Goal: Task Accomplishment & Management: Manage account settings

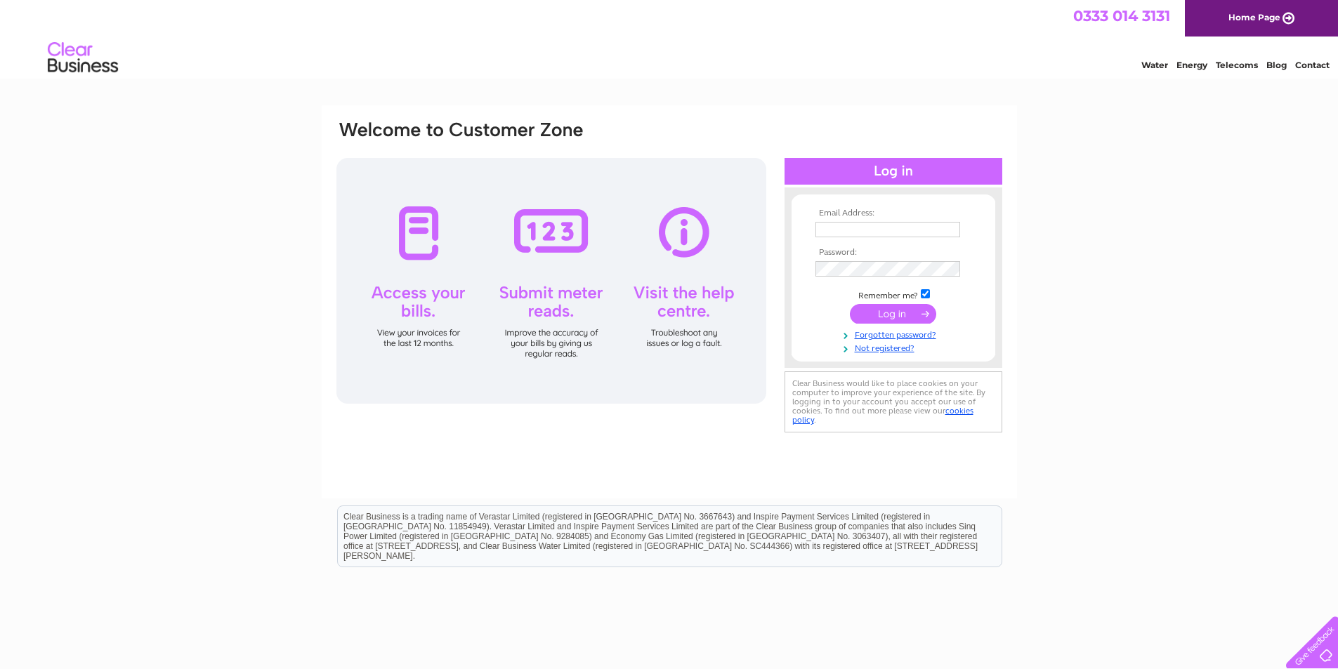
type input "[EMAIL_ADDRESS][DOMAIN_NAME]"
click at [859, 316] on input "submit" at bounding box center [893, 314] width 86 height 20
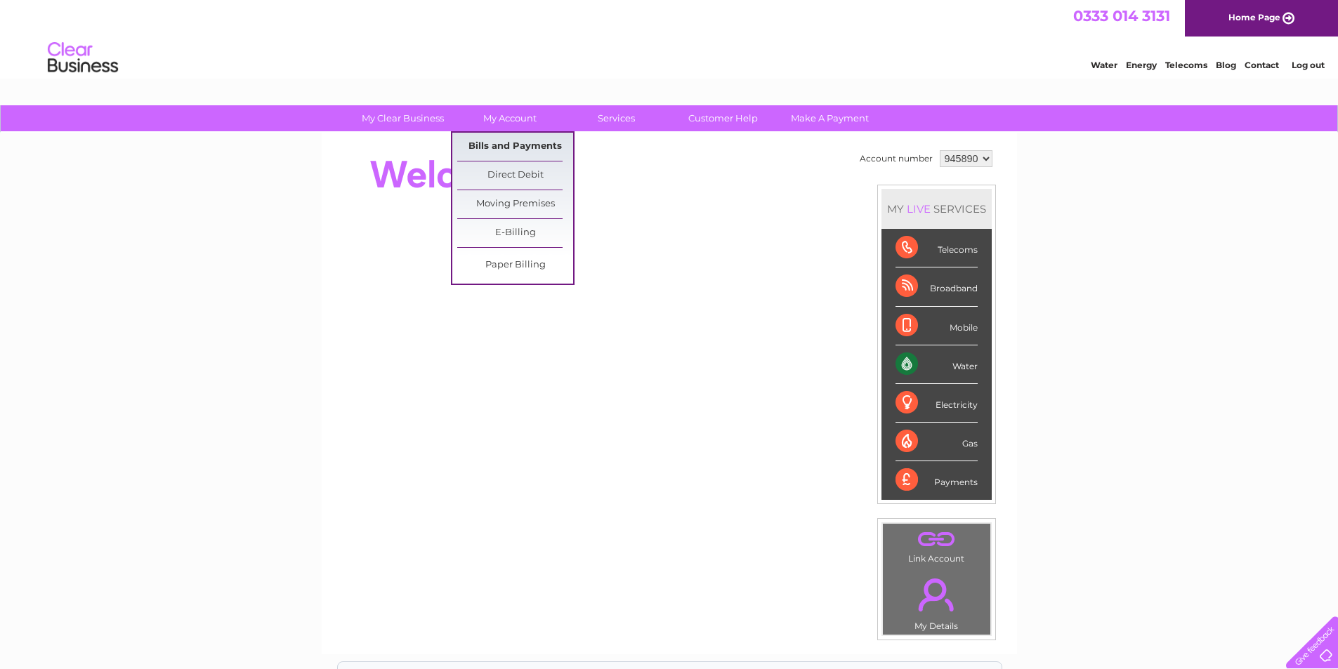
click at [510, 142] on link "Bills and Payments" at bounding box center [515, 147] width 116 height 28
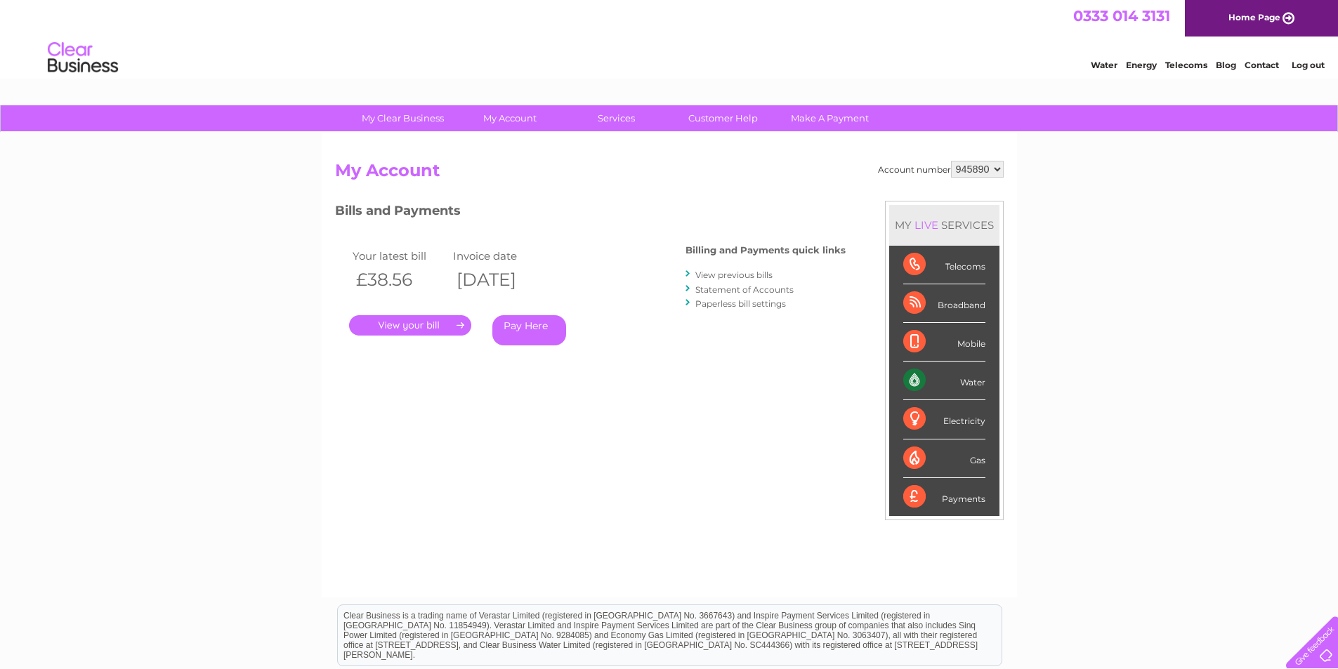
click at [444, 324] on link "." at bounding box center [410, 325] width 122 height 20
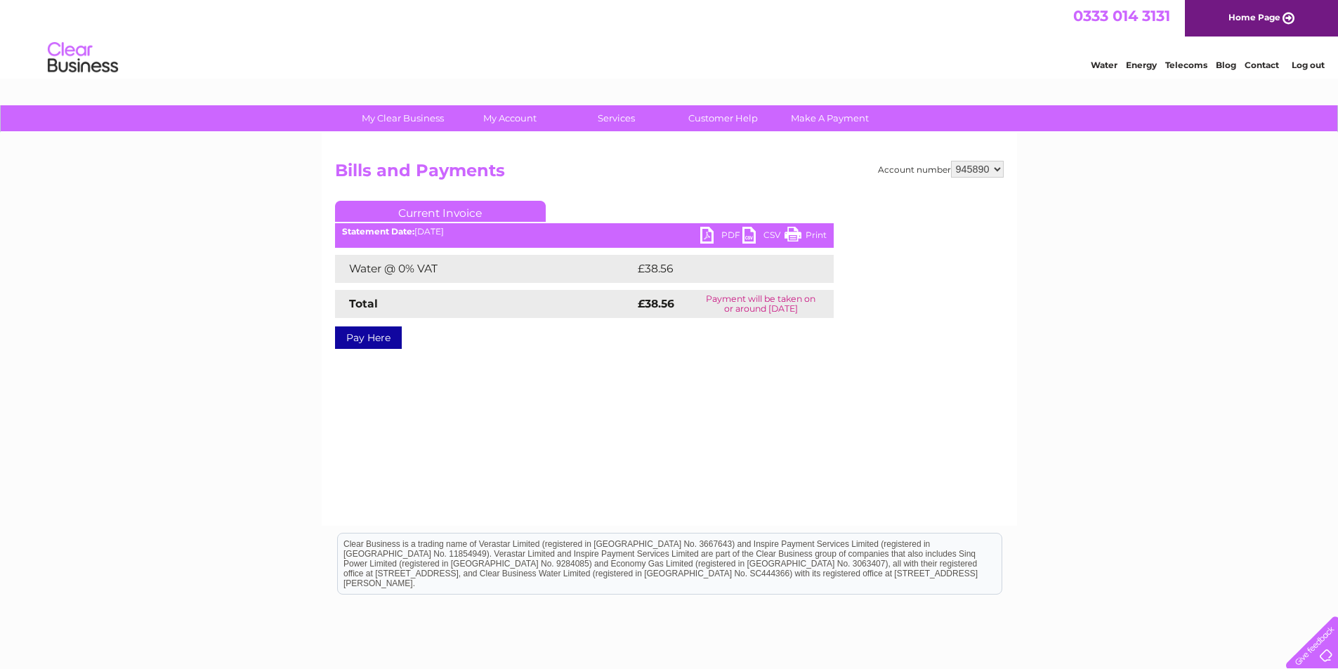
click at [712, 236] on link "PDF" at bounding box center [721, 237] width 42 height 20
